Goal: Information Seeking & Learning: Learn about a topic

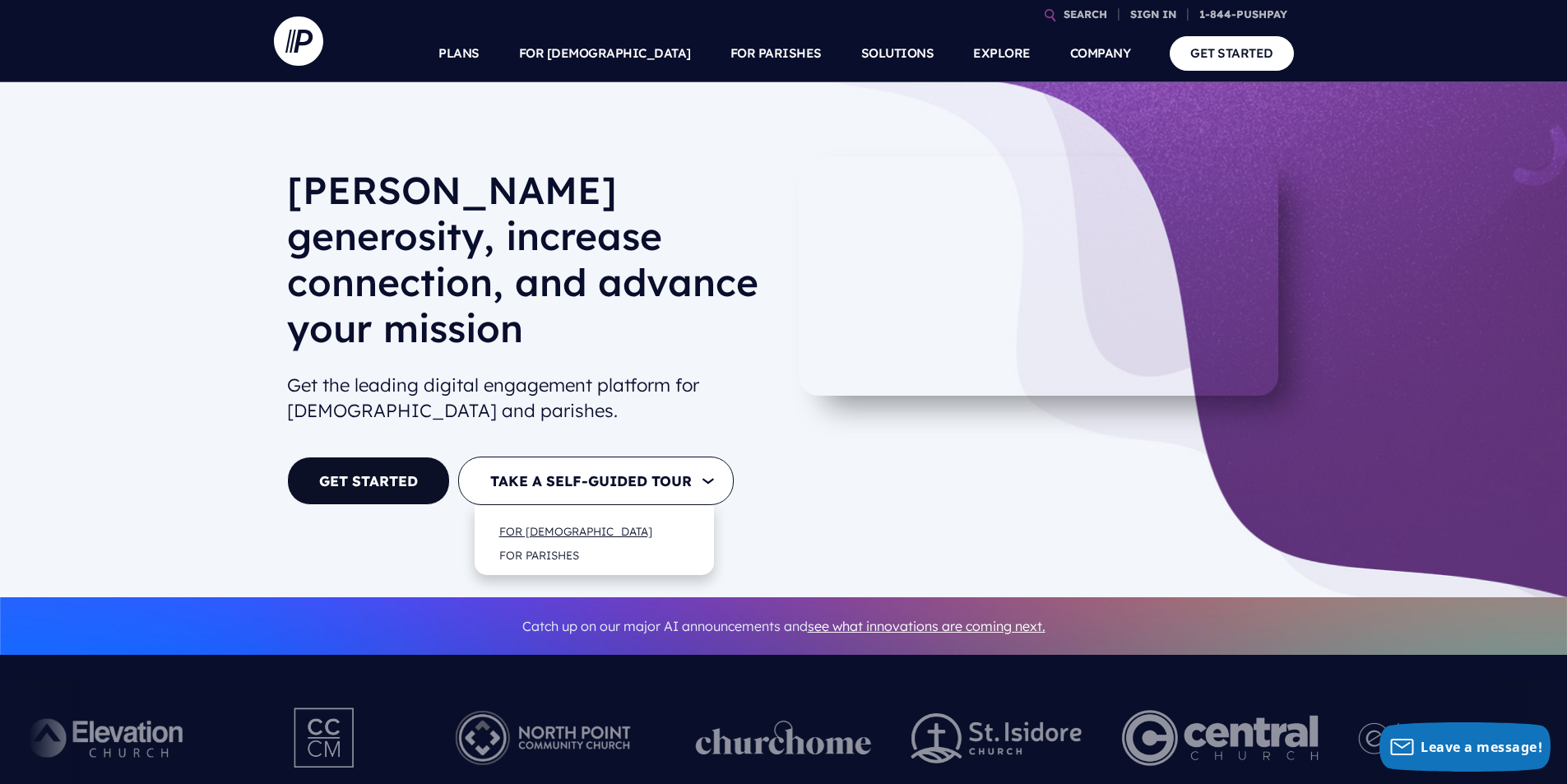
click at [546, 511] on link "FOR [DEMOGRAPHIC_DATA]" at bounding box center [576, 530] width 186 height 38
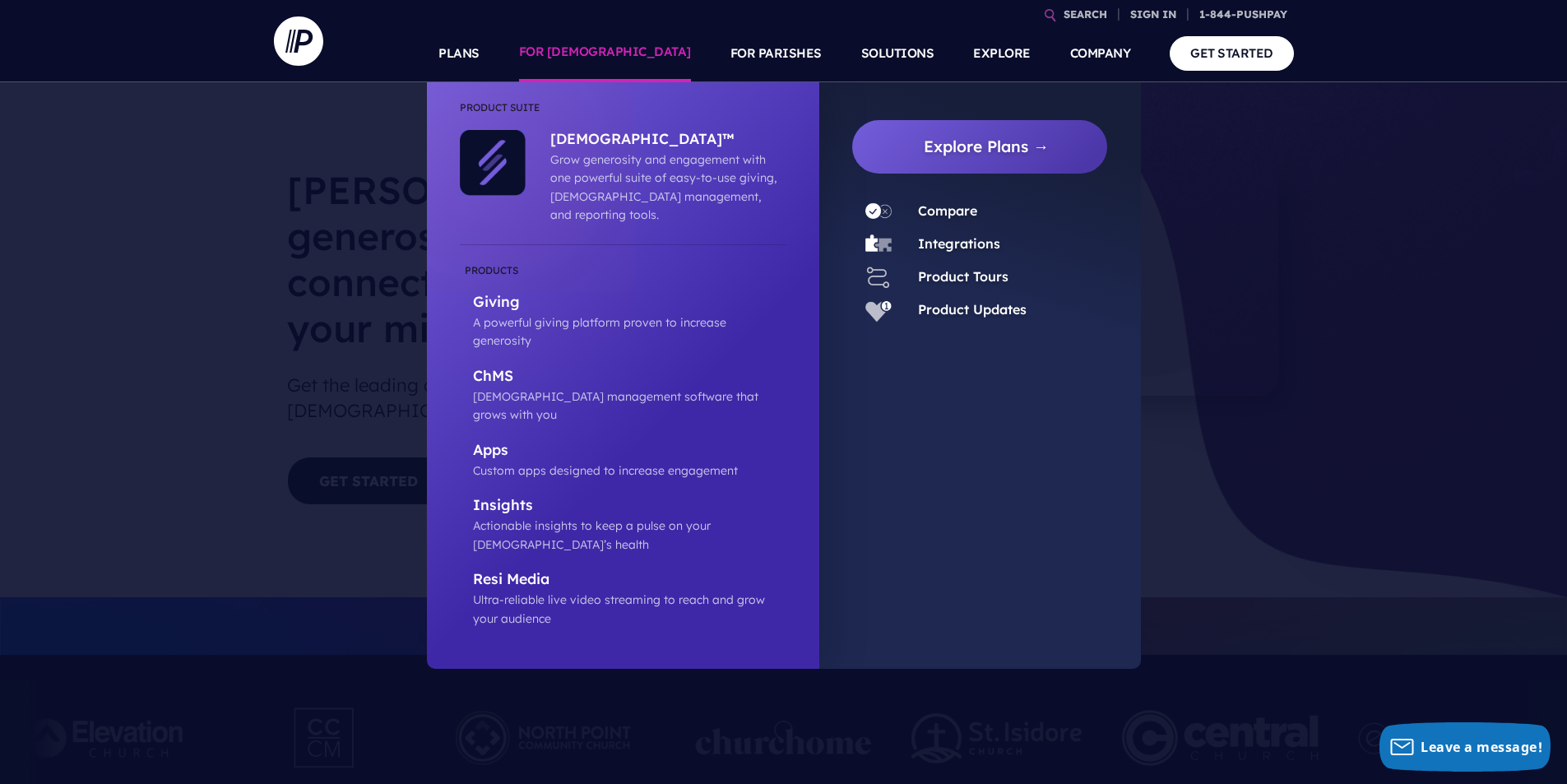
click at [635, 54] on link "FOR [DEMOGRAPHIC_DATA]" at bounding box center [605, 54] width 172 height 58
click at [491, 293] on p "Giving" at bounding box center [629, 302] width 313 height 21
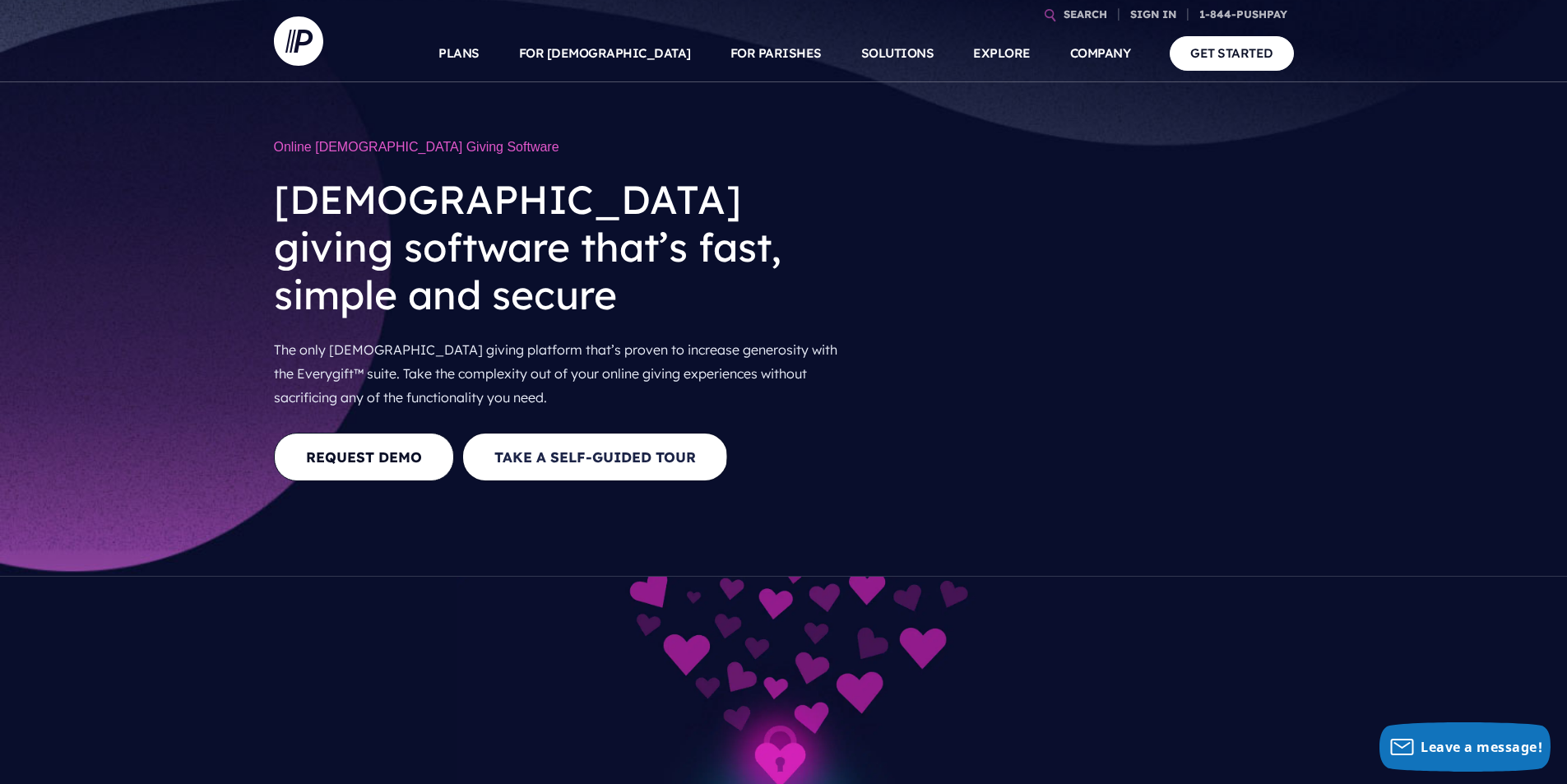
click at [528, 433] on button "Take a Self-guided Tour" at bounding box center [595, 457] width 266 height 48
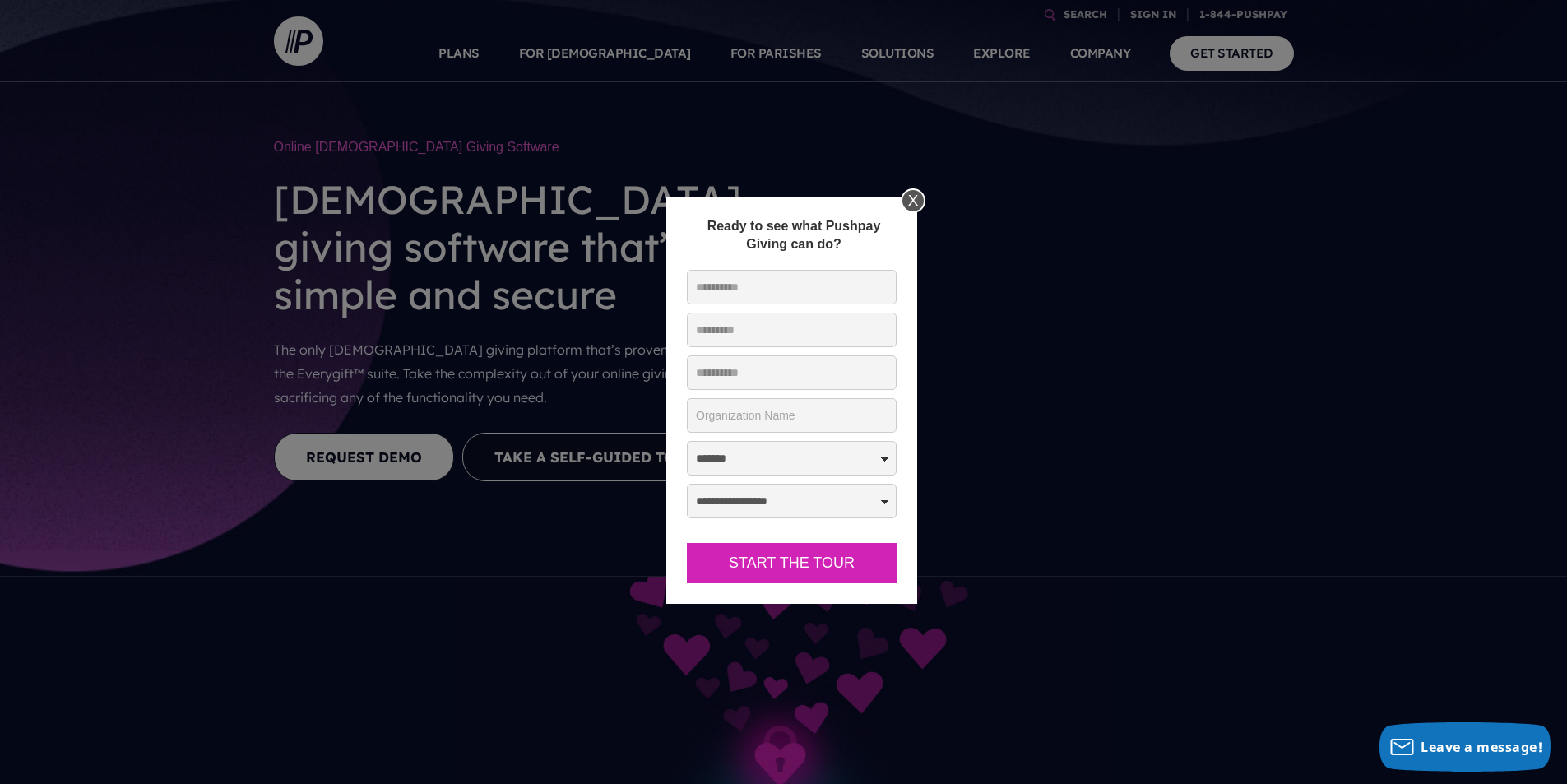
click at [915, 200] on div "X" at bounding box center [914, 201] width 25 height 25
